Goal: Information Seeking & Learning: Learn about a topic

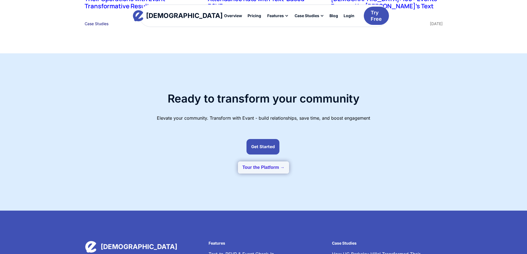
scroll to position [1368, 0]
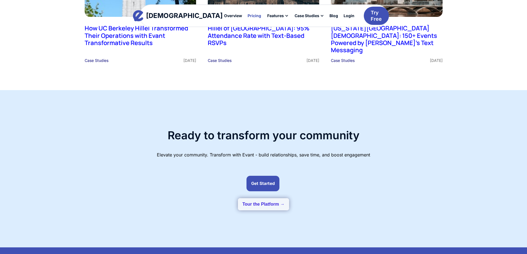
click at [247, 16] on div "Pricing" at bounding box center [254, 16] width 14 height 4
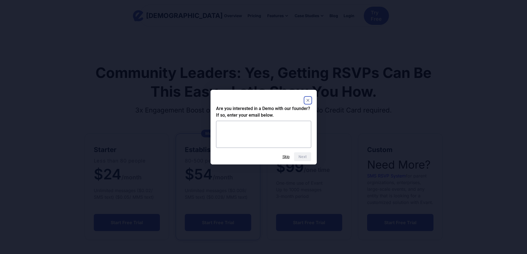
click at [306, 98] on rect "Close" at bounding box center [307, 100] width 7 height 7
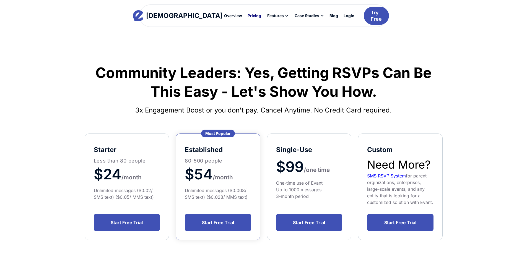
click at [245, 17] on link "Pricing" at bounding box center [254, 15] width 19 height 9
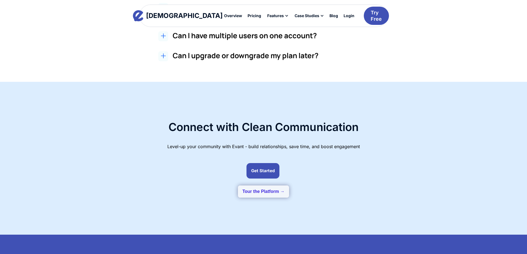
scroll to position [741, 0]
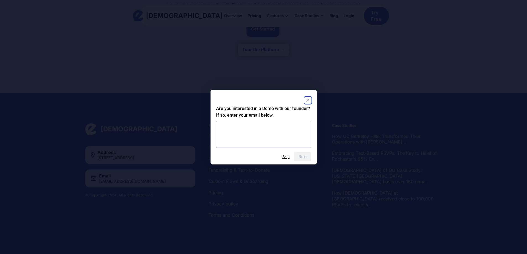
click at [310, 103] on rect "Close" at bounding box center [307, 100] width 7 height 7
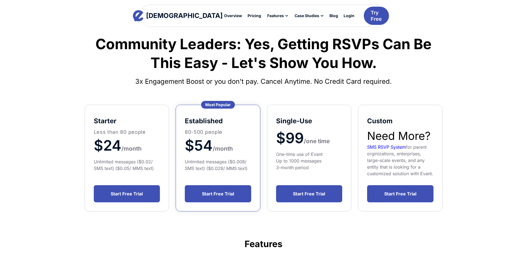
scroll to position [0, 0]
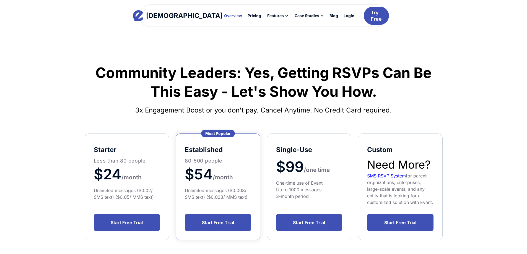
click at [221, 18] on div at bounding box center [233, 15] width 24 height 9
